Goal: Information Seeking & Learning: Learn about a topic

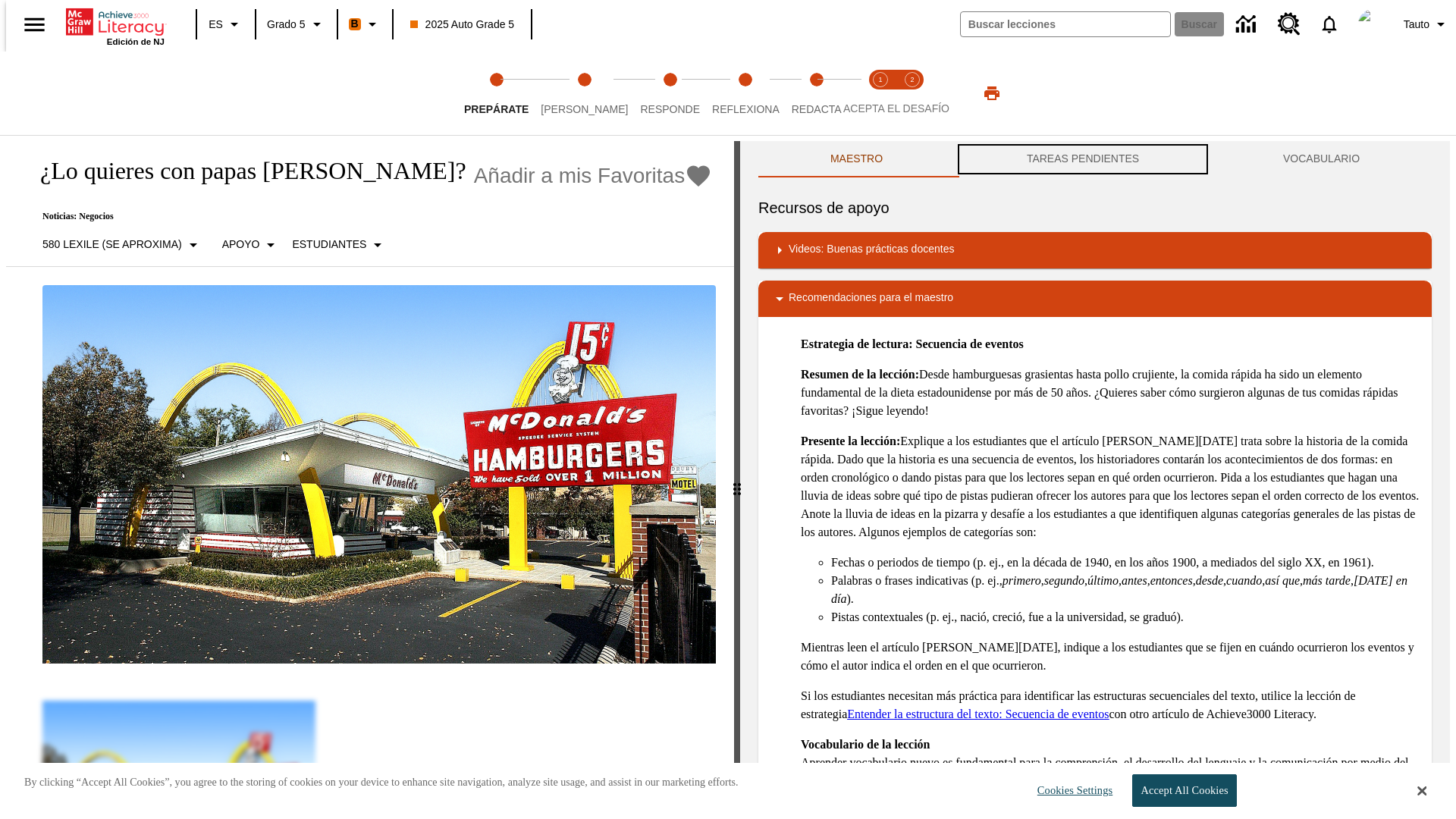
click at [1083, 159] on button "TAREAS PENDIENTES" at bounding box center [1083, 159] width 256 height 36
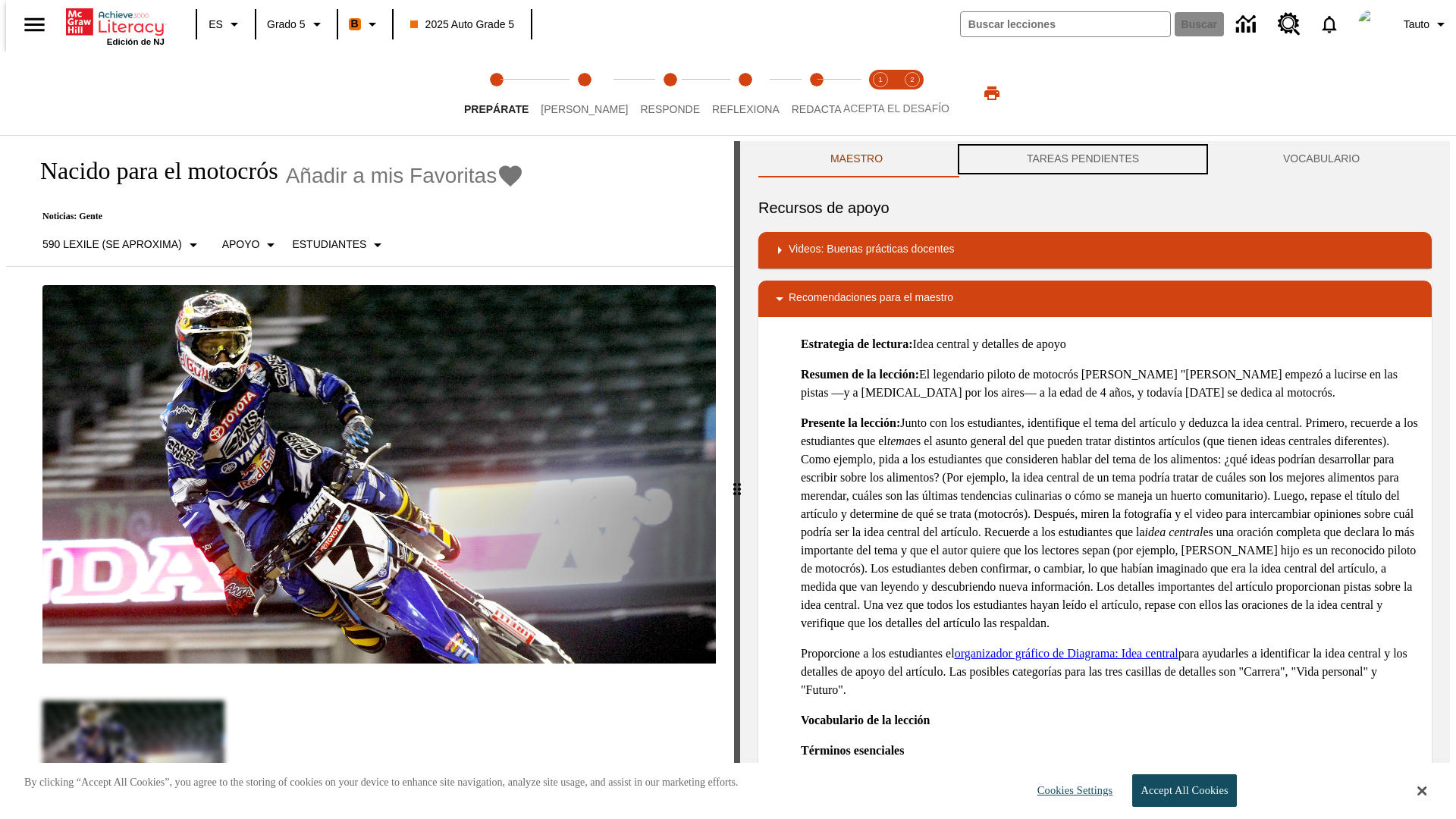
click at [1083, 159] on button "TAREAS PENDIENTES" at bounding box center [1083, 159] width 256 height 36
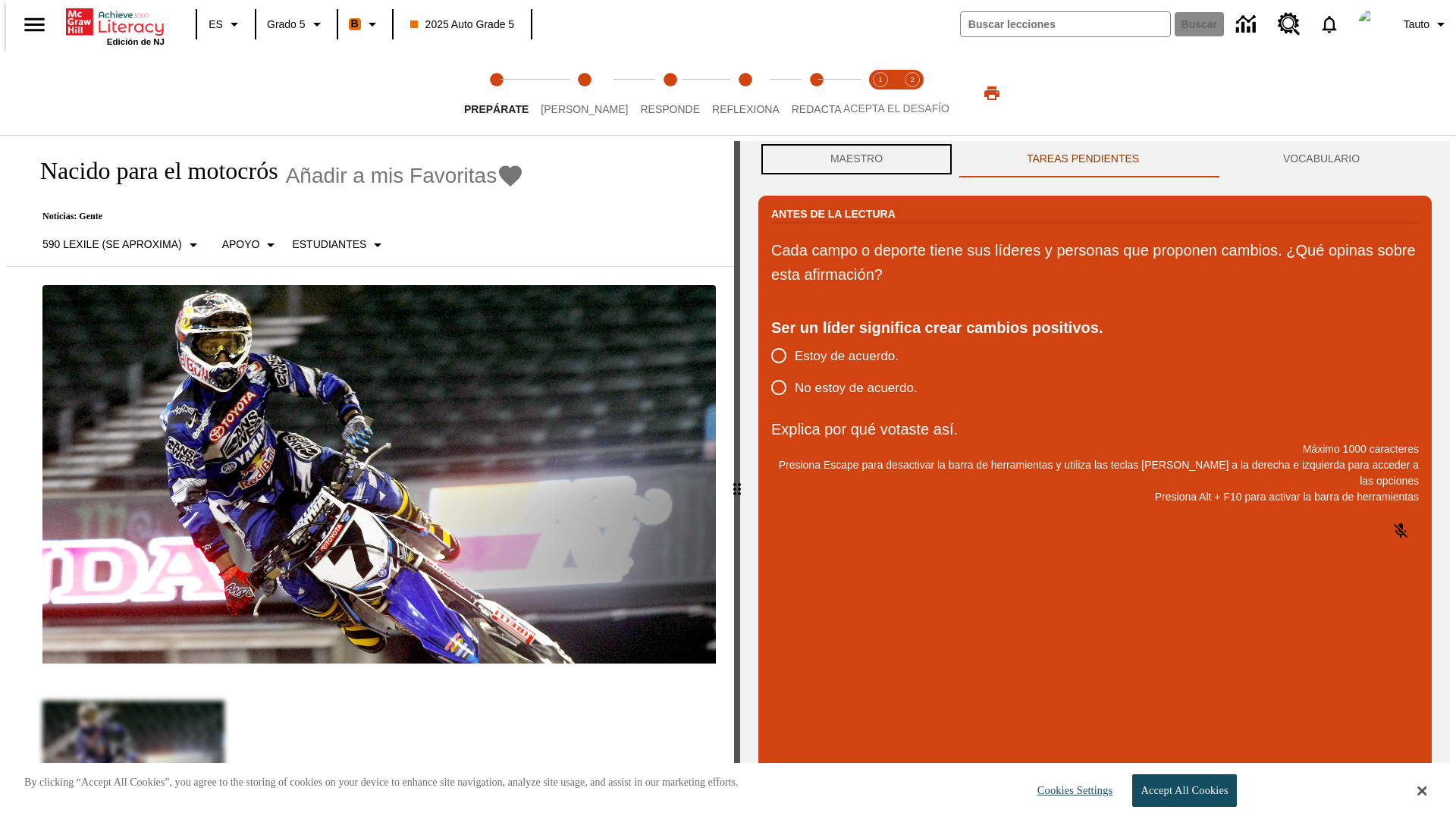
scroll to position [1, 0]
click at [852, 159] on button "Maestro" at bounding box center [856, 158] width 197 height 36
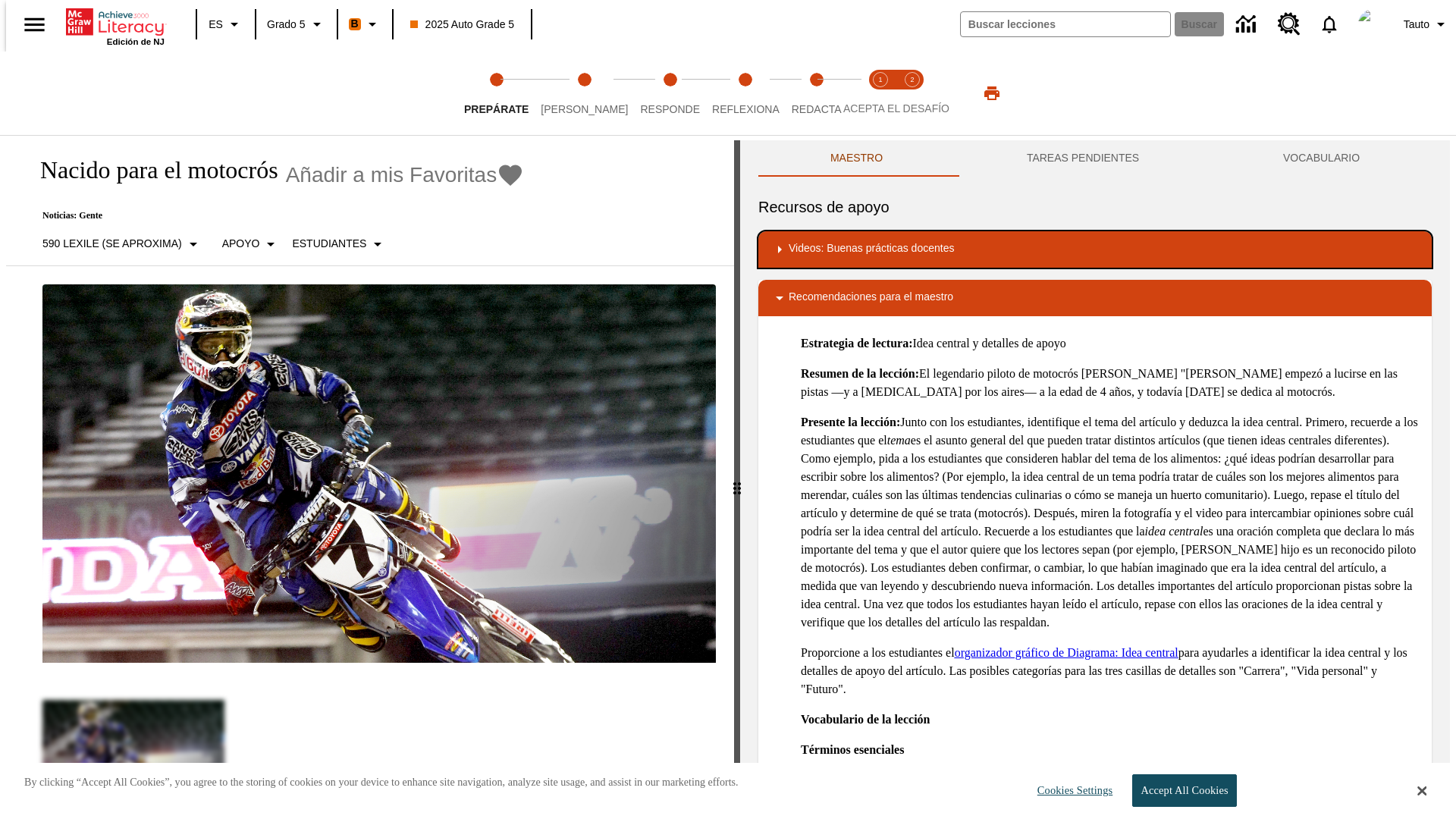
click at [1095, 250] on div "Videos: Buenas prácticas docentes" at bounding box center [1095, 249] width 649 height 19
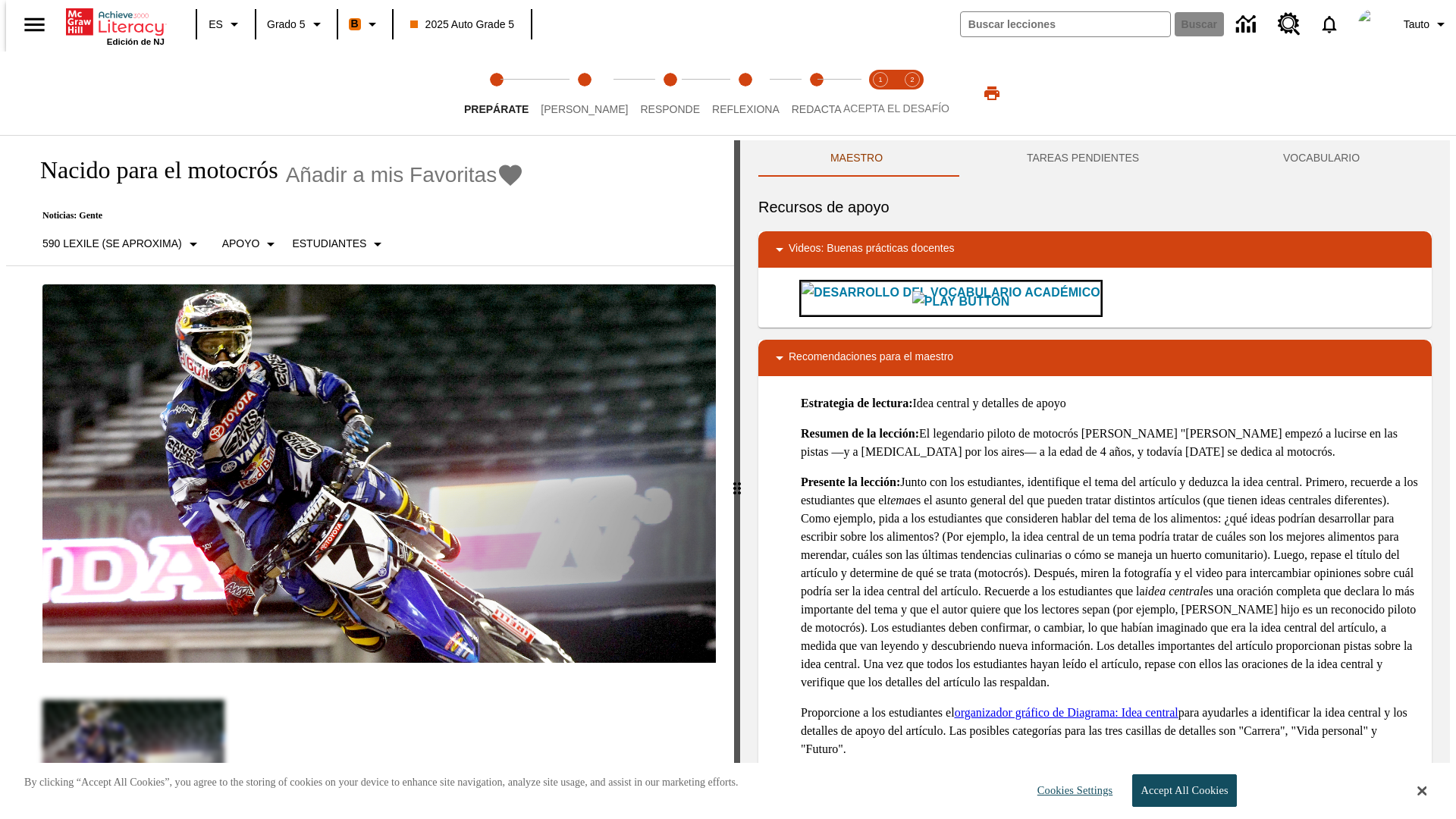
click at [912, 298] on img "Desarrollo del vocabulario académico" at bounding box center [961, 302] width 98 height 21
click at [572, 94] on span "[PERSON_NAME]" at bounding box center [584, 102] width 87 height 27
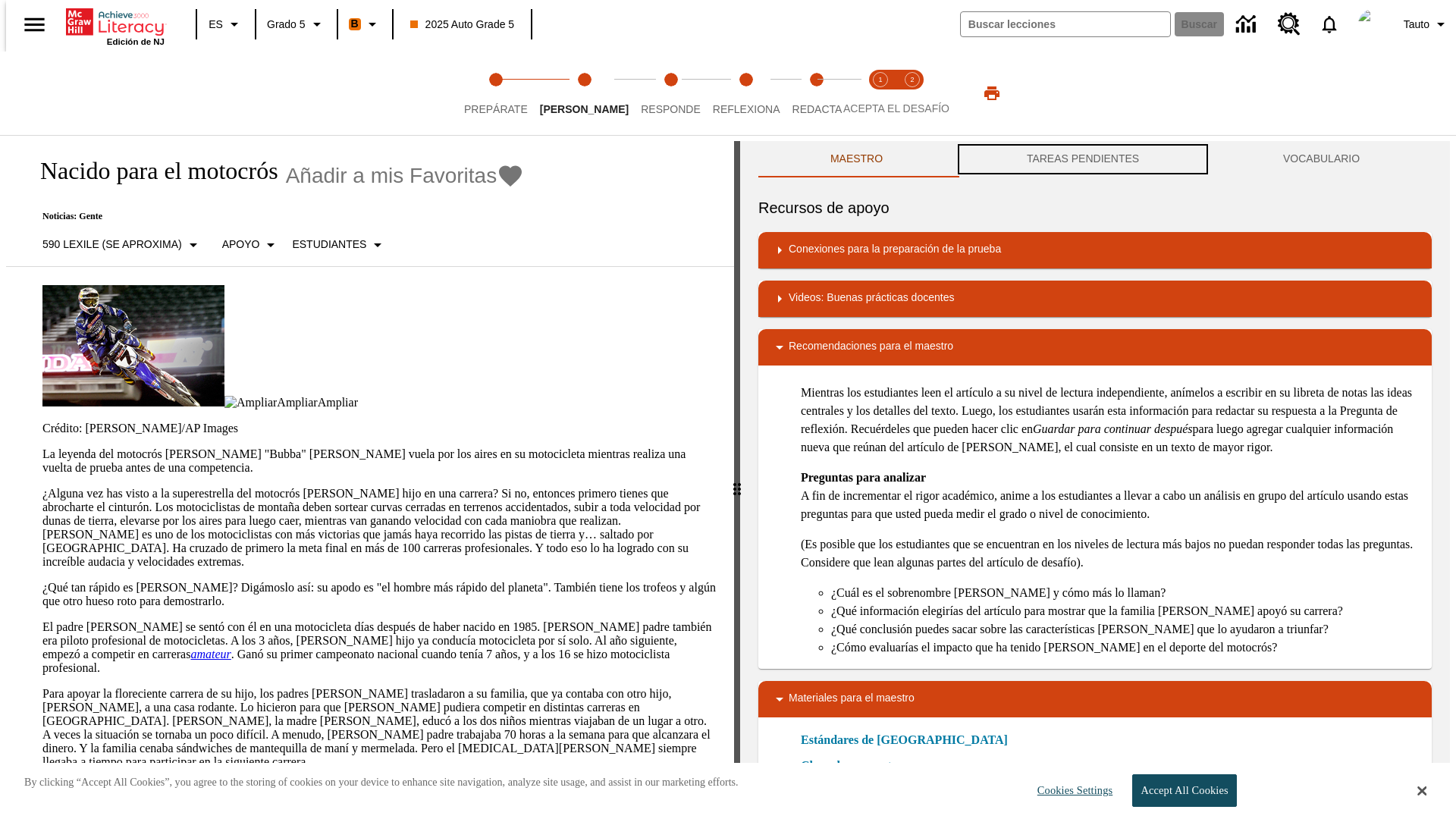
scroll to position [1, 0]
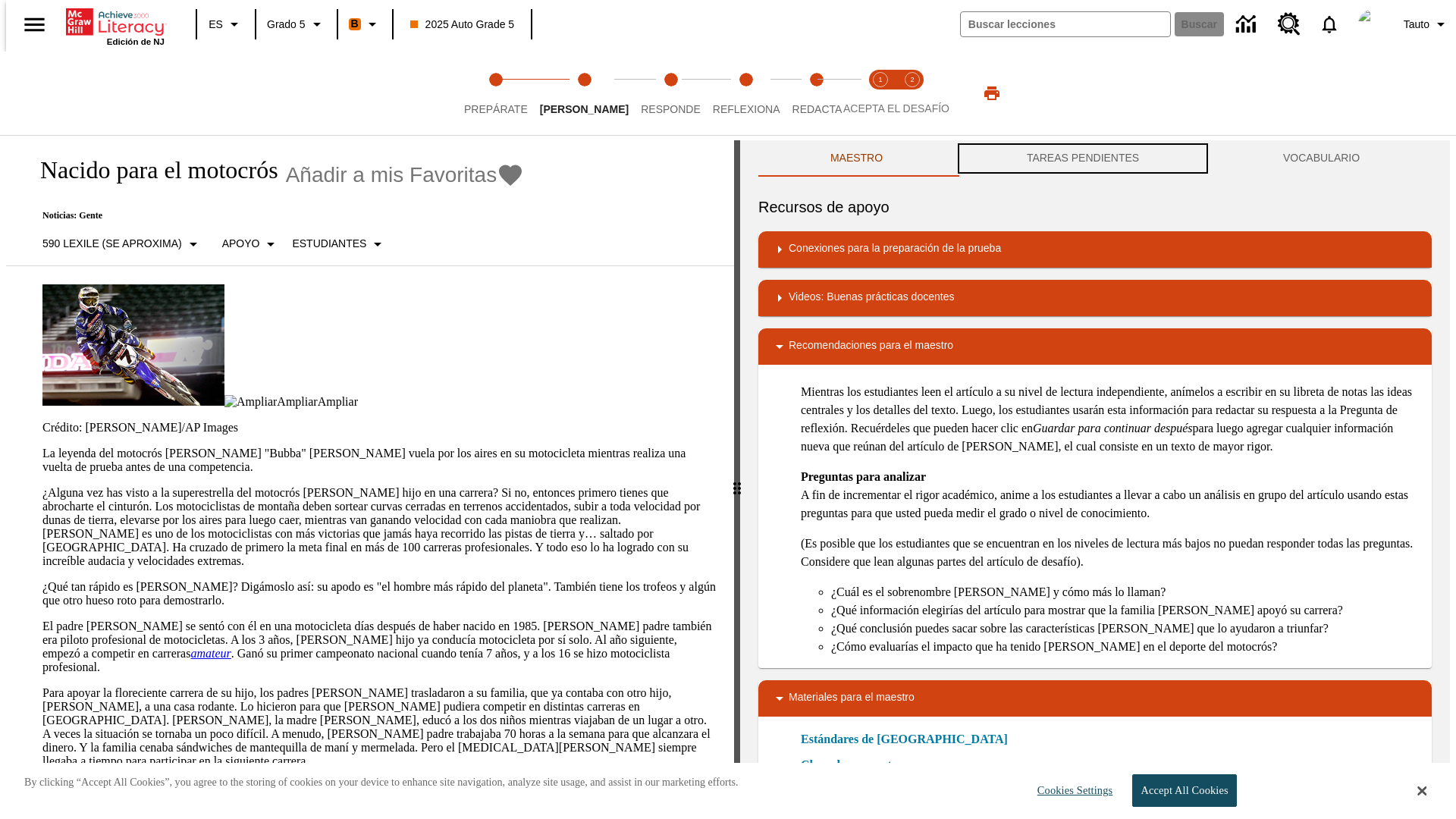
click at [1083, 159] on button "TAREAS PENDIENTES" at bounding box center [1083, 158] width 256 height 36
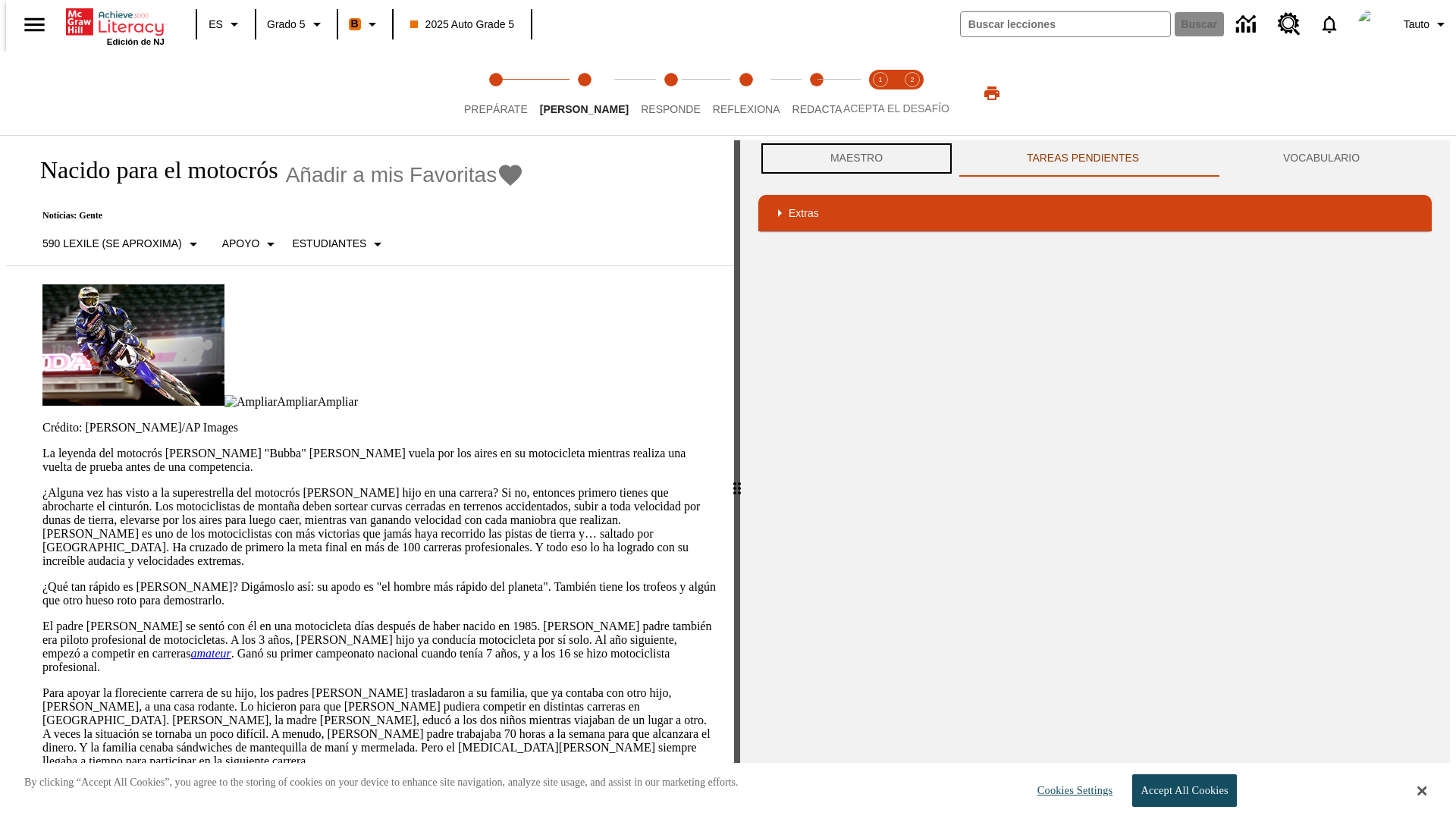
click at [852, 159] on button "Maestro" at bounding box center [856, 158] width 197 height 36
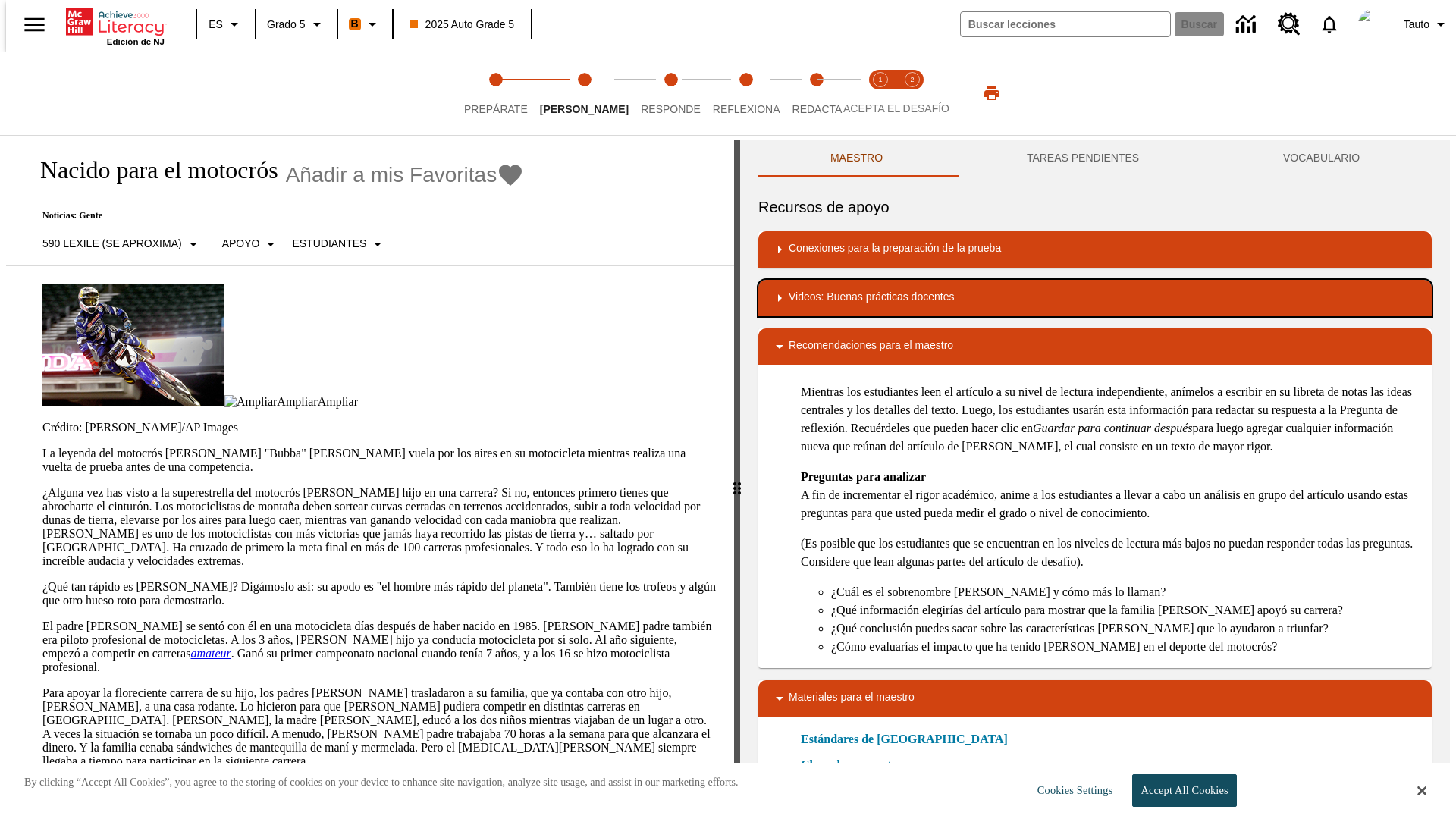
click at [1095, 298] on div "Videos: Buenas prácticas docentes" at bounding box center [1095, 297] width 649 height 19
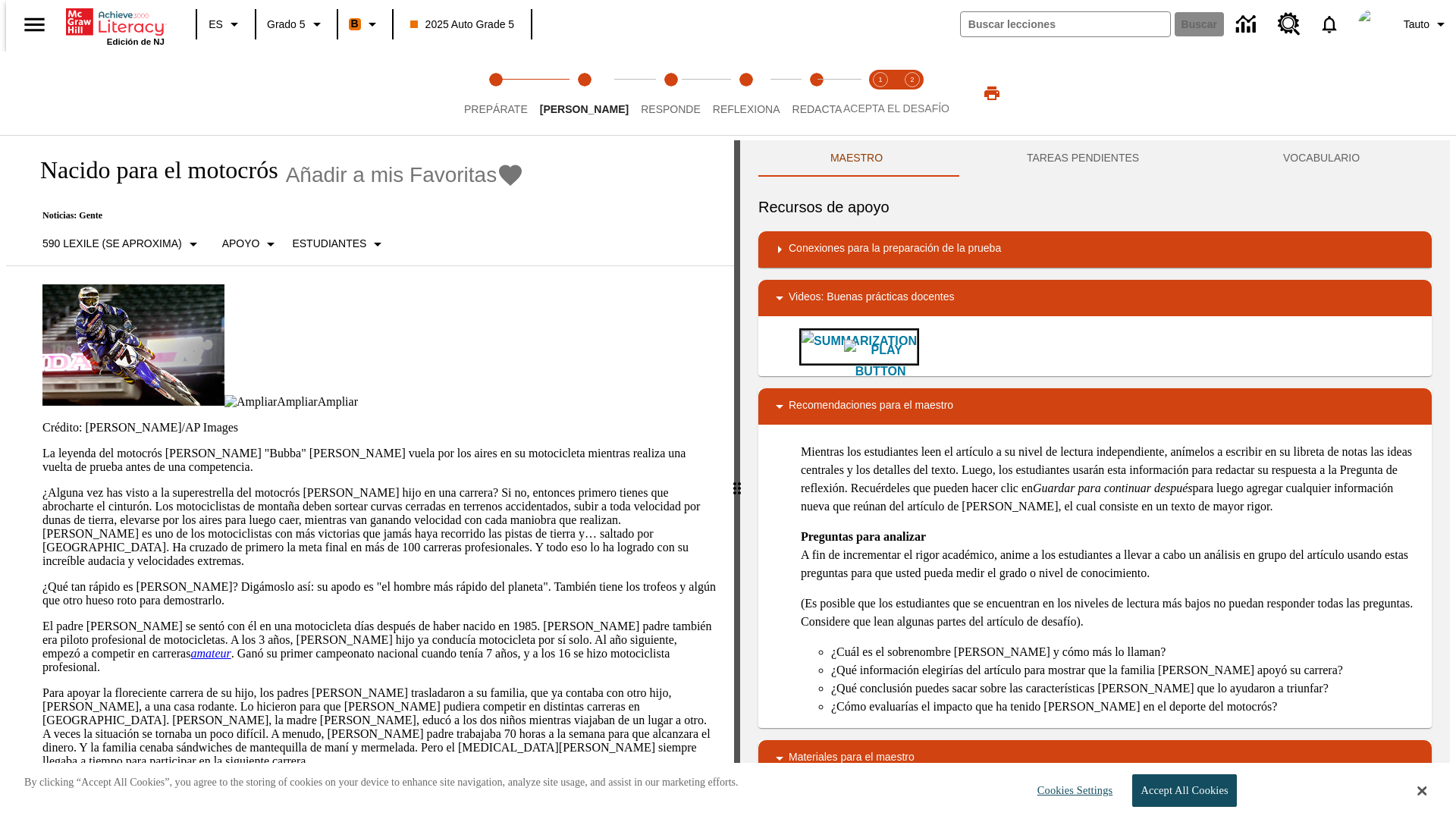
click at [844, 347] on img "Summarization" at bounding box center [880, 361] width 72 height 42
click at [881, 94] on span "Acepta el desafío lee step 1 of 2" at bounding box center [881, 102] width 19 height 27
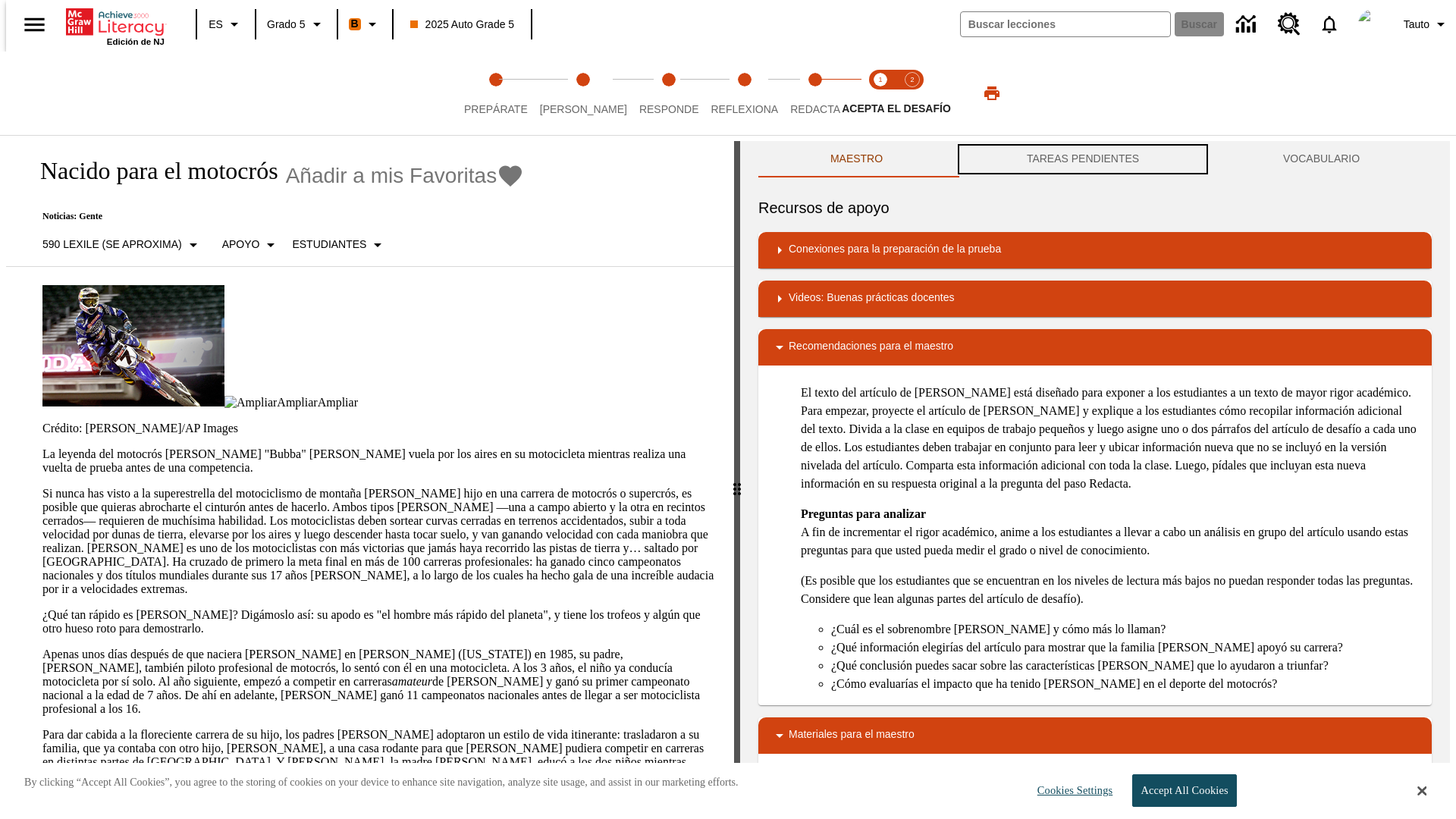
scroll to position [1, 0]
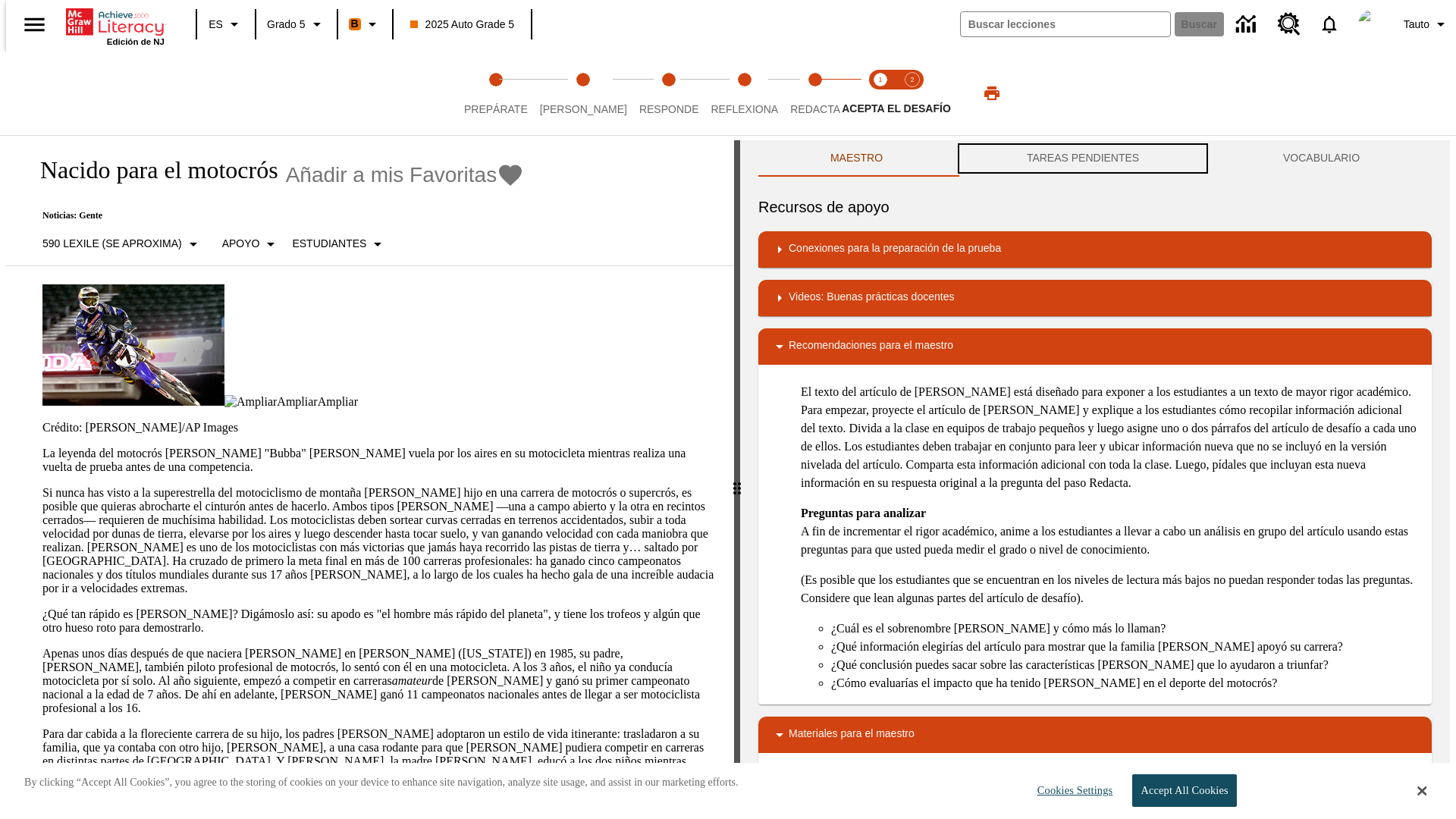
click at [1083, 159] on button "TAREAS PENDIENTES" at bounding box center [1083, 158] width 256 height 36
